Goal: Navigation & Orientation: Find specific page/section

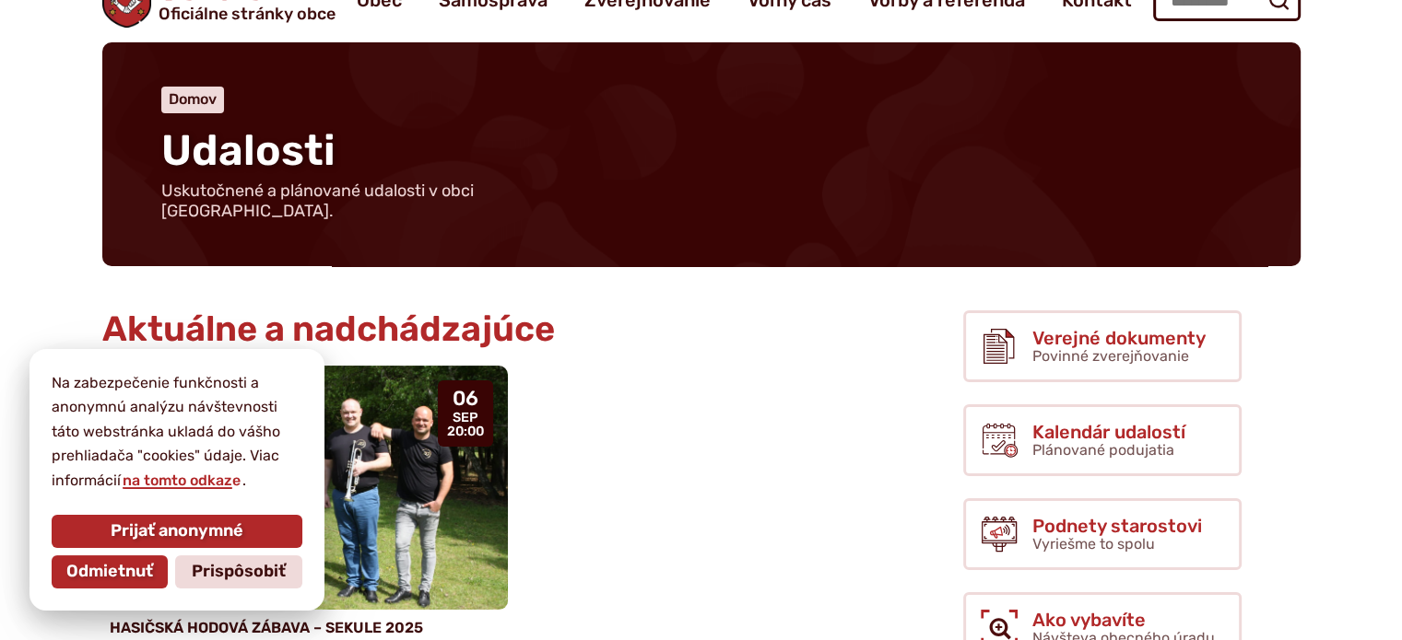
scroll to position [276, 0]
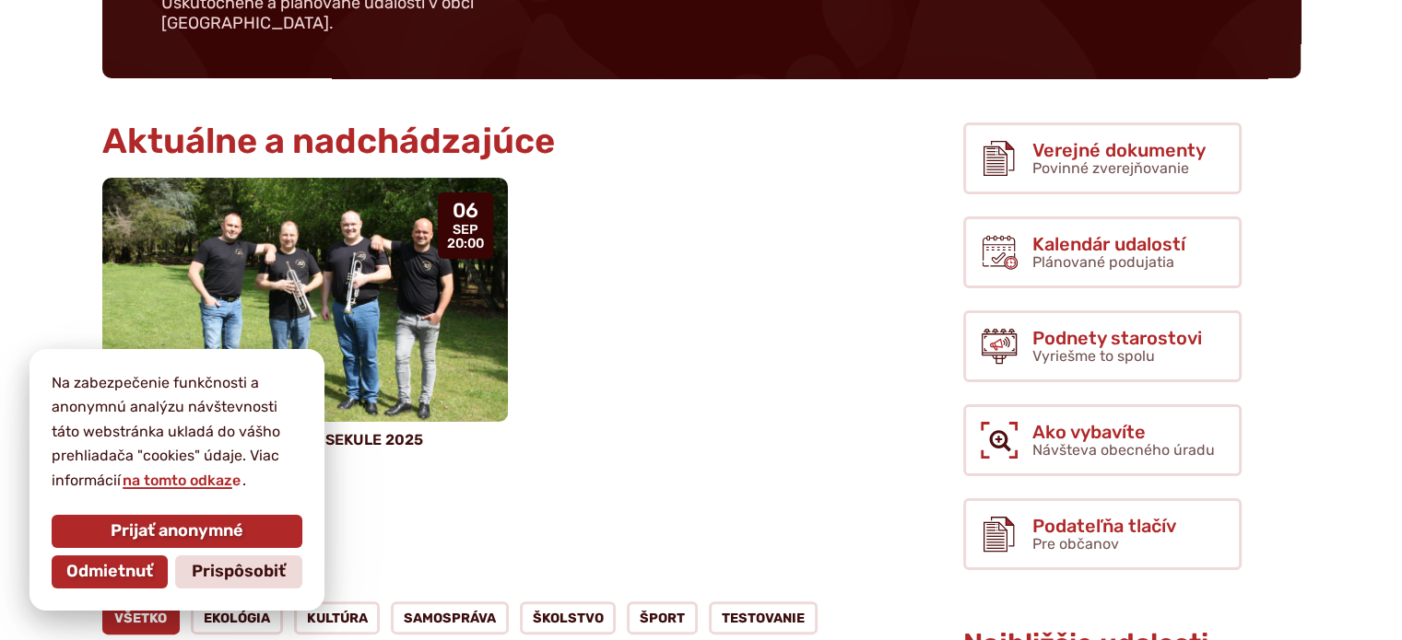
click at [192, 533] on span "Prijať anonymné" at bounding box center [177, 532] width 133 height 20
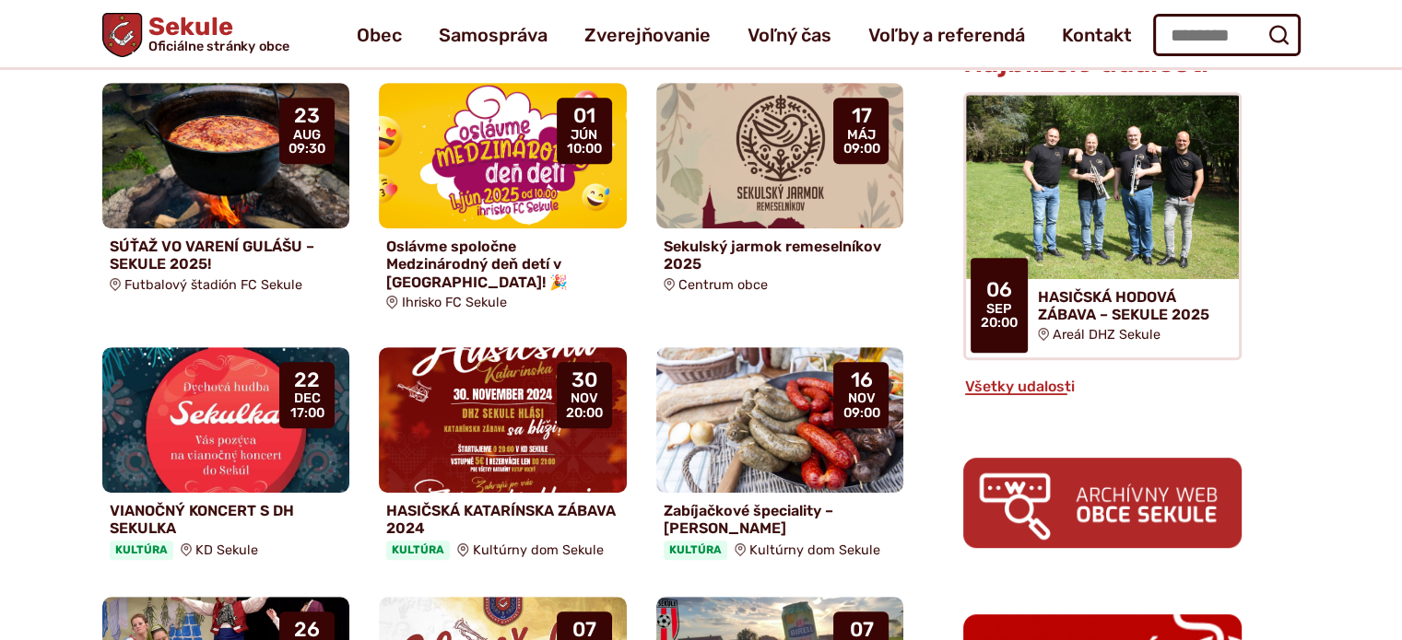
scroll to position [829, 0]
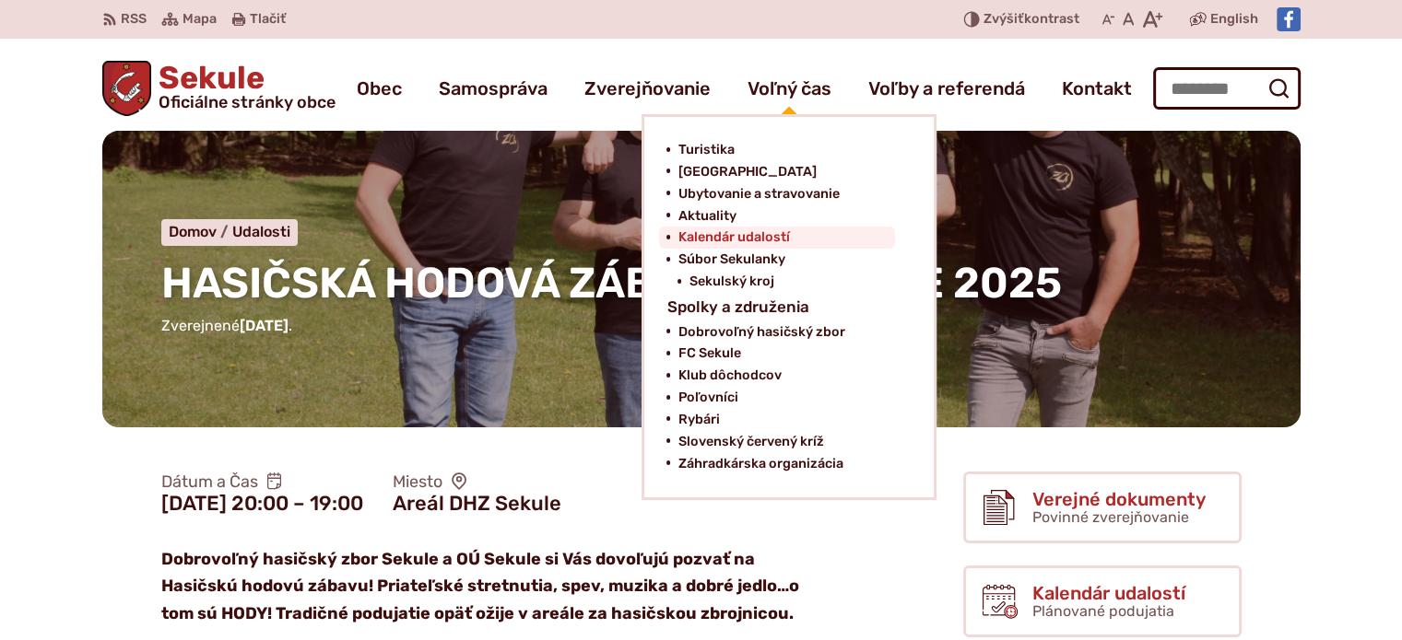
click at [729, 235] on span "Kalendár udalostí" at bounding box center [733, 238] width 112 height 22
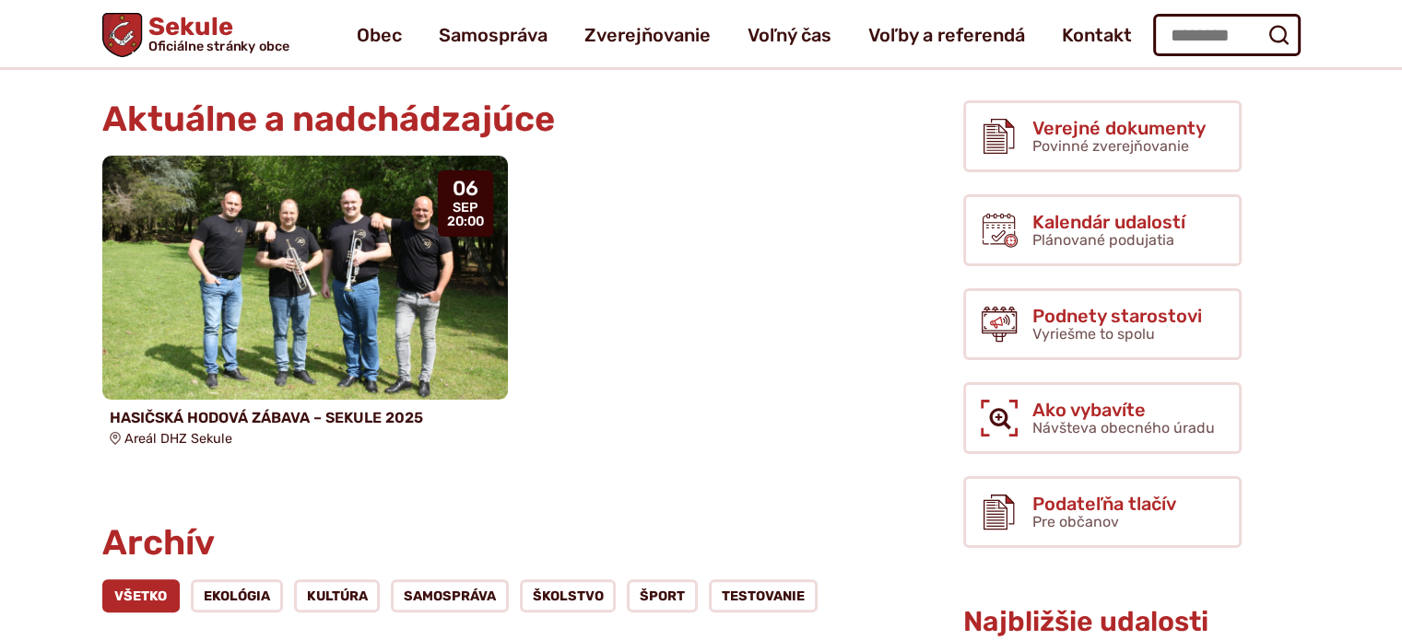
scroll to position [276, 0]
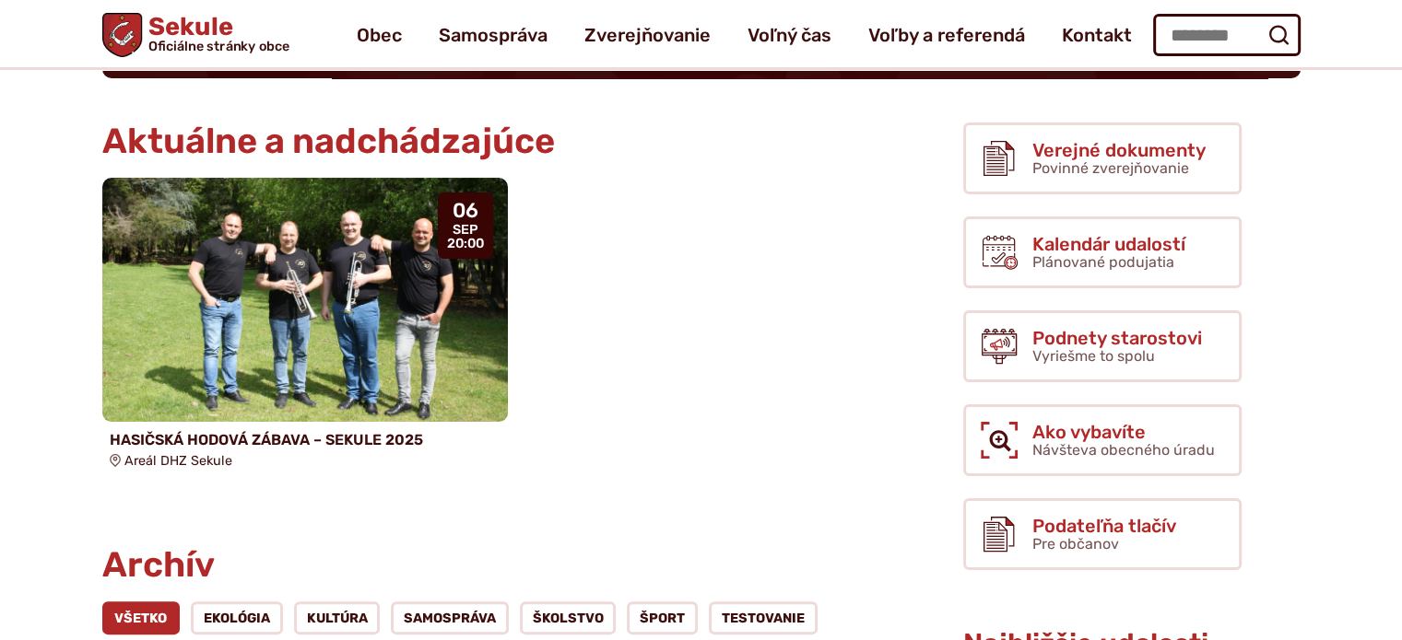
click at [196, 42] on span "Oficiálne stránky obce" at bounding box center [218, 46] width 142 height 13
